Goal: Task Accomplishment & Management: Complete application form

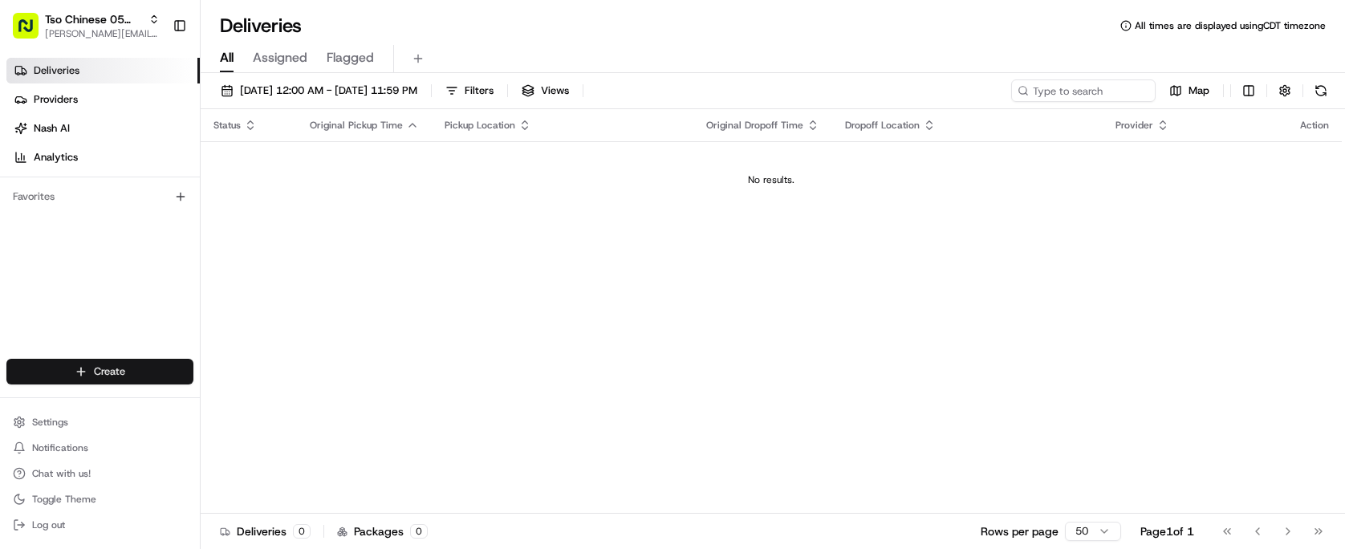
click at [138, 380] on html "Tso Chinese 05 Menchaca [EMAIL_ADDRESS][DOMAIN_NAME] Toggle Sidebar Deliveries …" at bounding box center [672, 274] width 1345 height 549
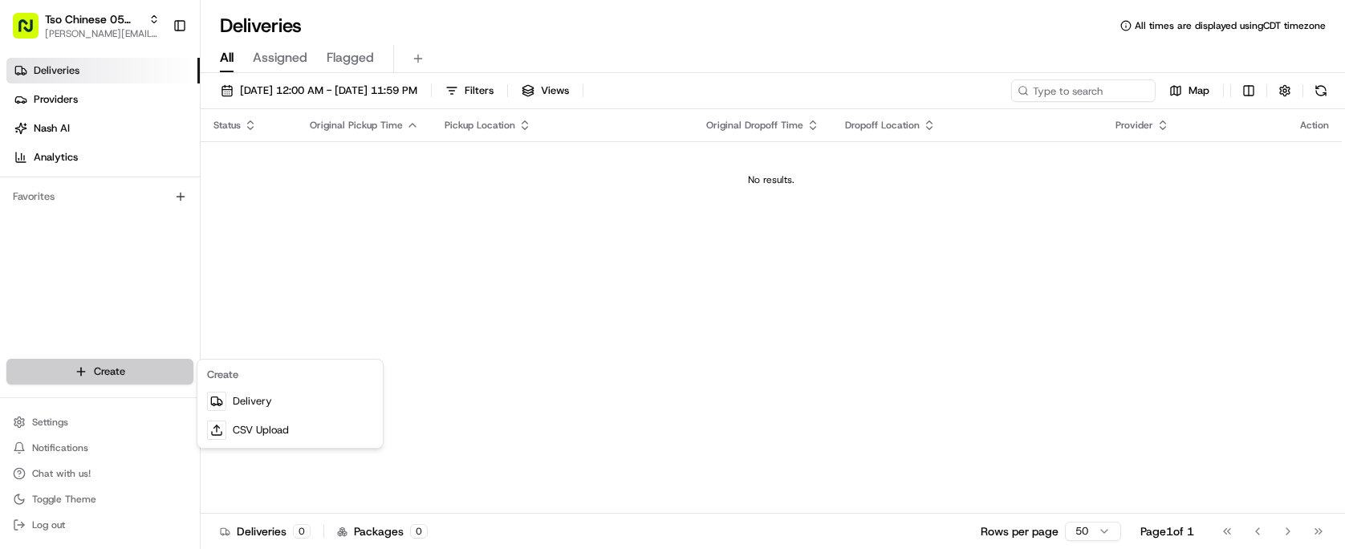
click at [138, 380] on html "Tso Chinese 05 Menchaca [EMAIL_ADDRESS][DOMAIN_NAME] Toggle Sidebar Deliveries …" at bounding box center [672, 274] width 1345 height 549
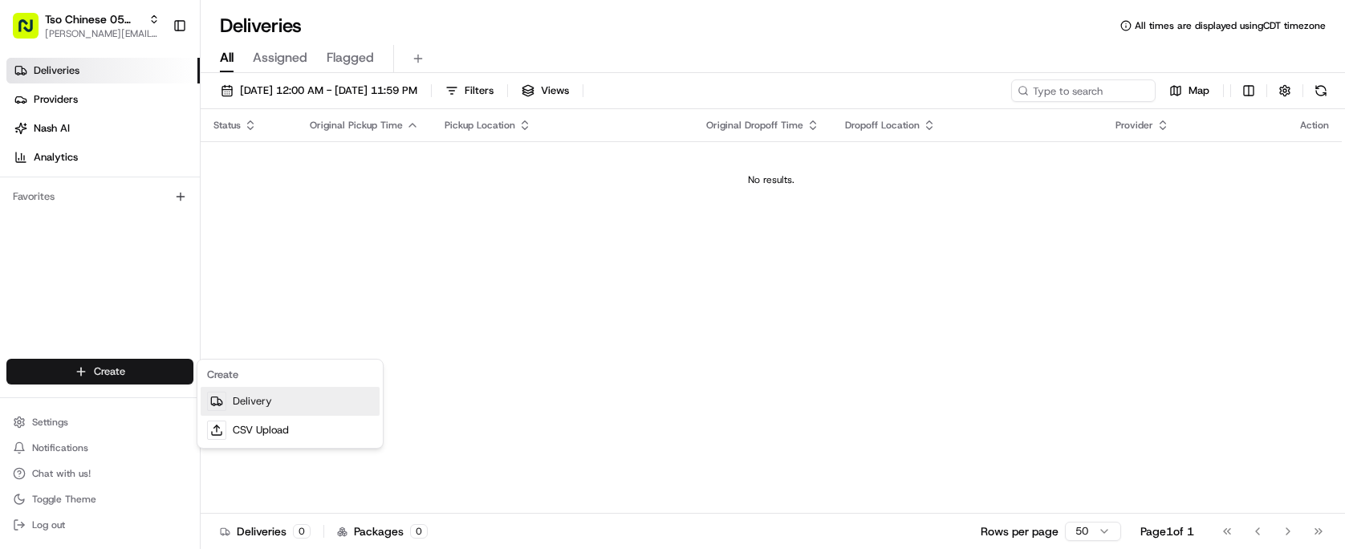
click at [247, 406] on link "Delivery" at bounding box center [290, 401] width 179 height 29
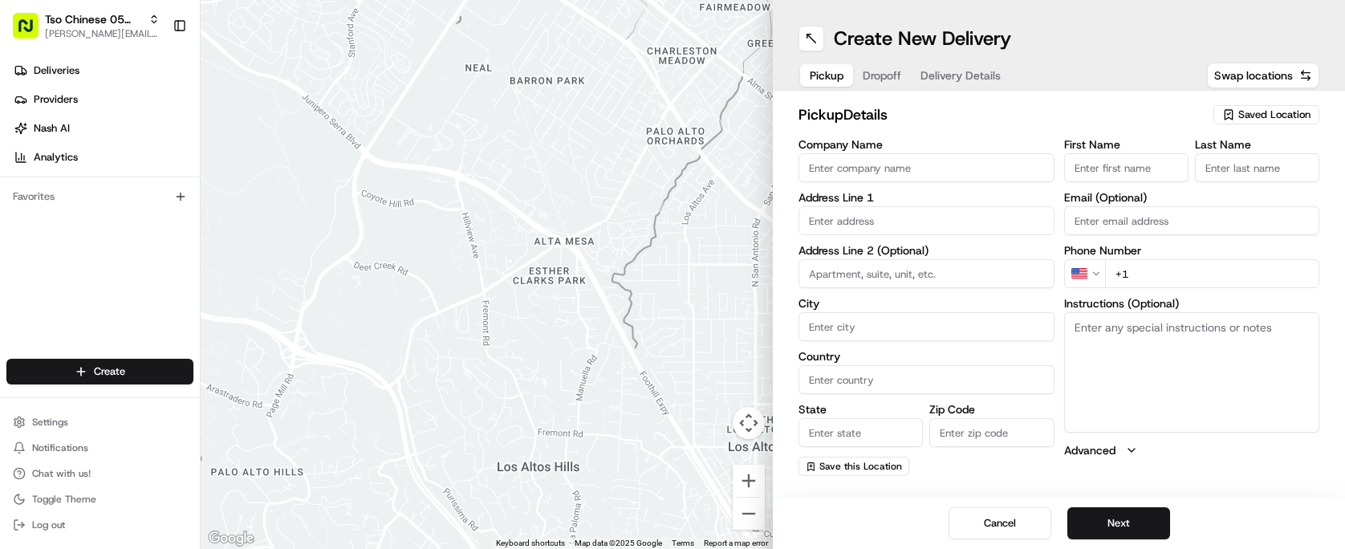
click at [1264, 120] on span "Saved Location" at bounding box center [1274, 114] width 72 height 14
click at [1256, 175] on span "(05) Tso Chinese Takeout & Delivery (05)" at bounding box center [1238, 175] width 197 height 14
type input "(05) Tso Chinese Takeout & Delivery"
type input "[STREET_ADDRESS][PERSON_NAME]"
type input "Ste 100"
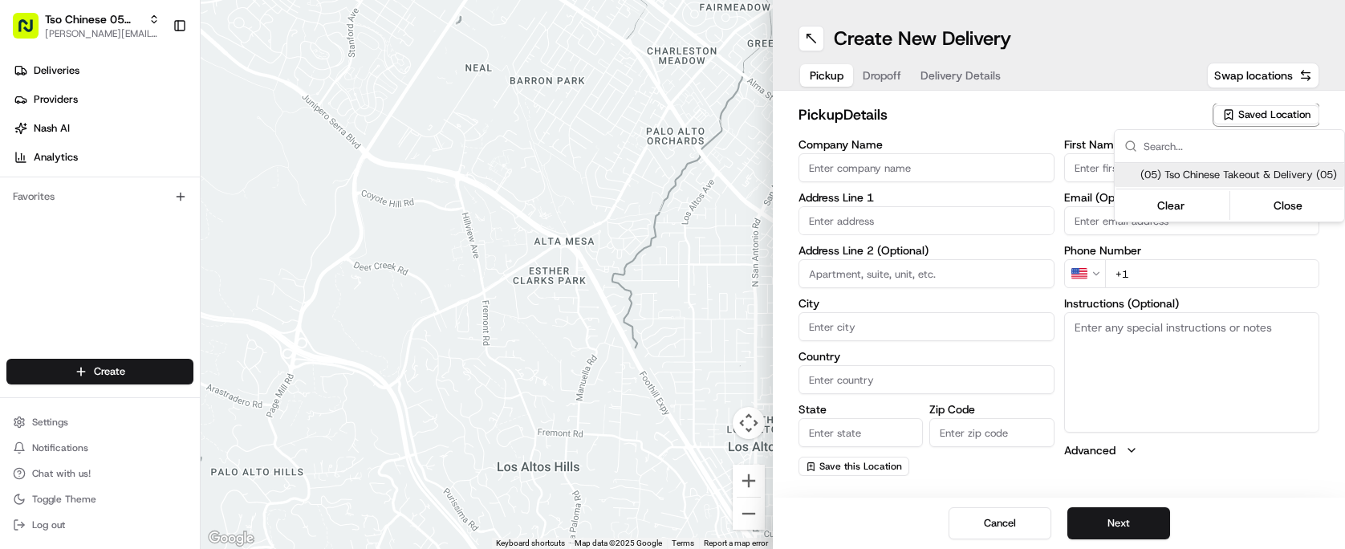
type input "Austin"
type input "US"
type input "[GEOGRAPHIC_DATA]"
type input "78748"
type input "Tso Chinese"
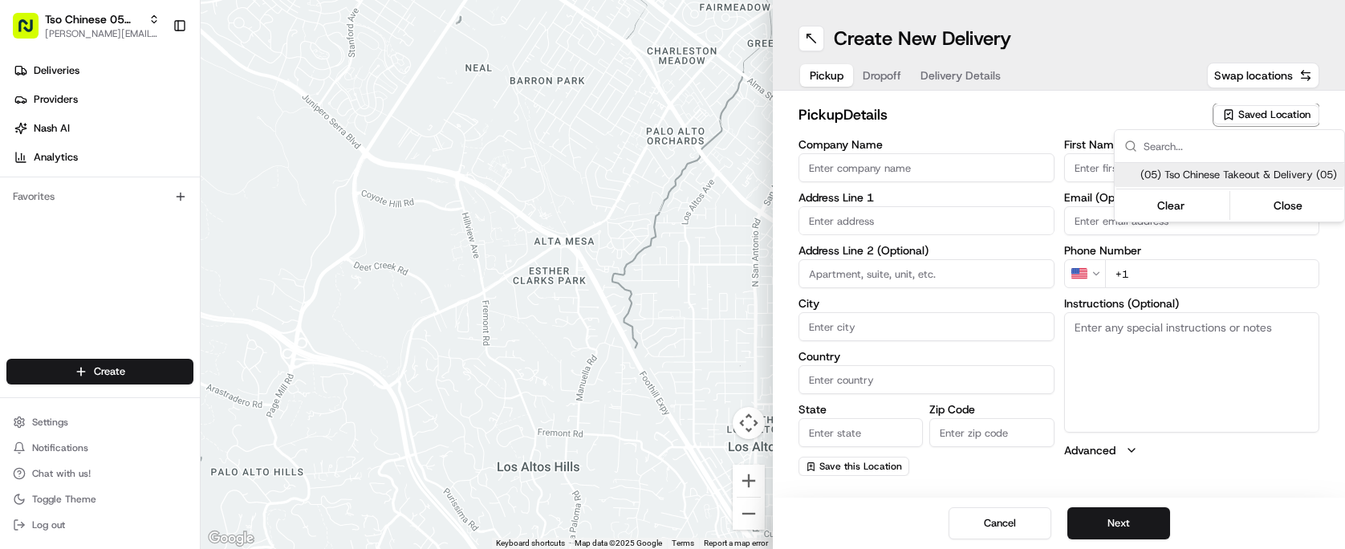
type input "[PERSON_NAME] Manager"
type input "[EMAIL_ADDRESS][DOMAIN_NAME]"
type input "[PHONE_NUMBER]"
type textarea "Submit a picture displaying address & food as Proof of Delivery. Envía una foto…"
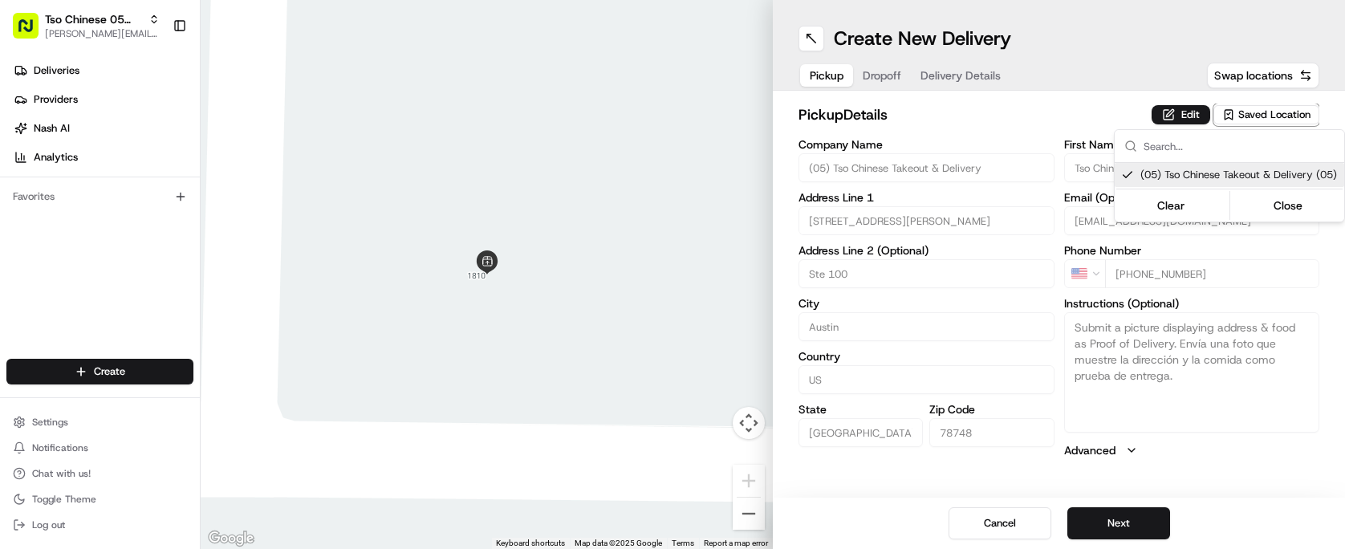
click at [1099, 116] on html "Tso Chinese 05 Menchaca [EMAIL_ADDRESS][DOMAIN_NAME] Toggle Sidebar Deliveries …" at bounding box center [672, 274] width 1345 height 549
